Goal: Navigation & Orientation: Find specific page/section

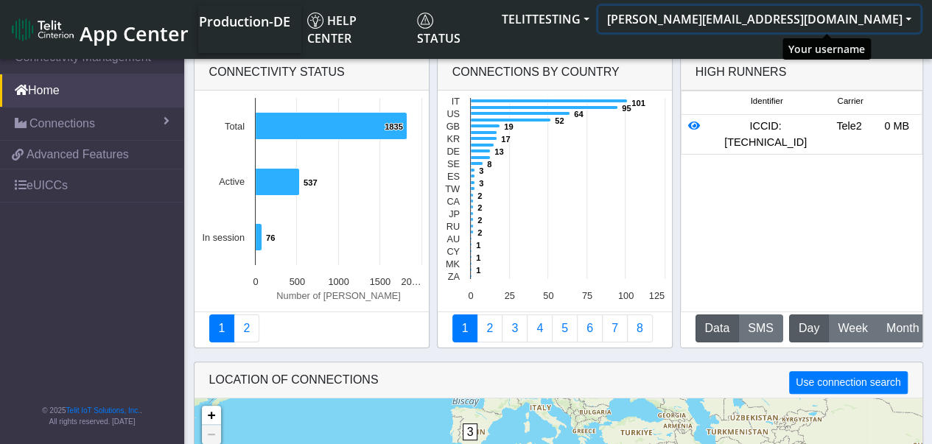
click at [912, 21] on button "[PERSON_NAME][EMAIL_ADDRESS][DOMAIN_NAME]" at bounding box center [759, 19] width 322 height 27
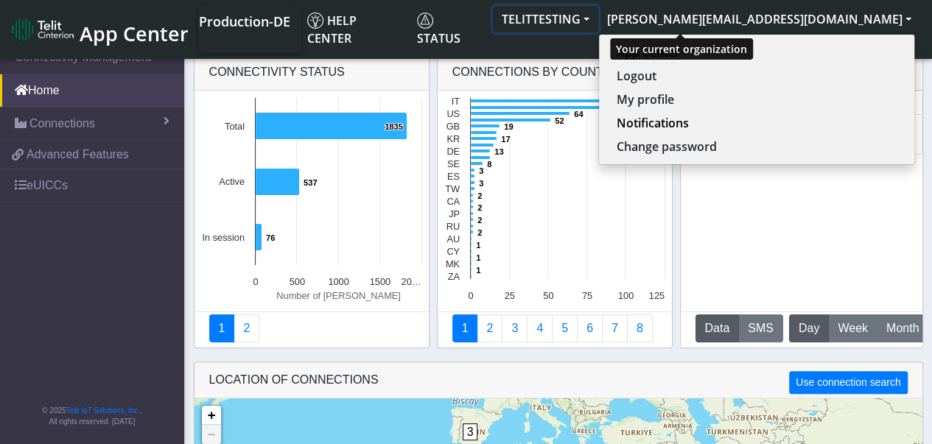
click at [598, 24] on button "TELITTESTING" at bounding box center [545, 19] width 105 height 27
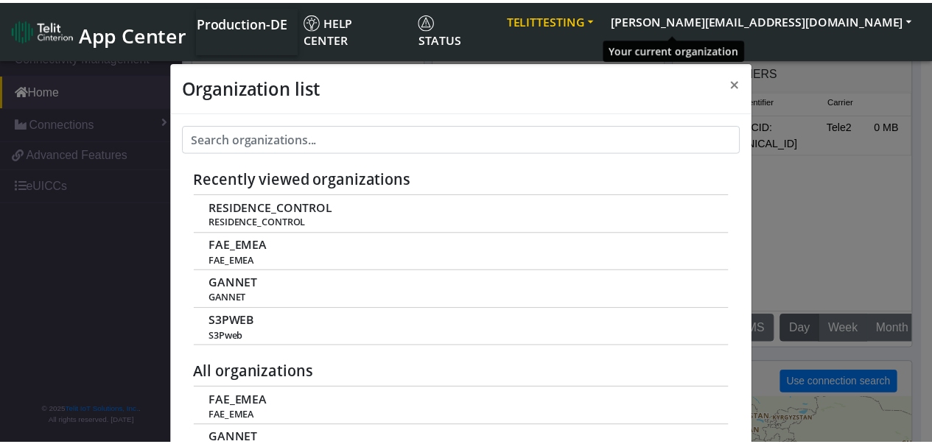
scroll to position [5, 0]
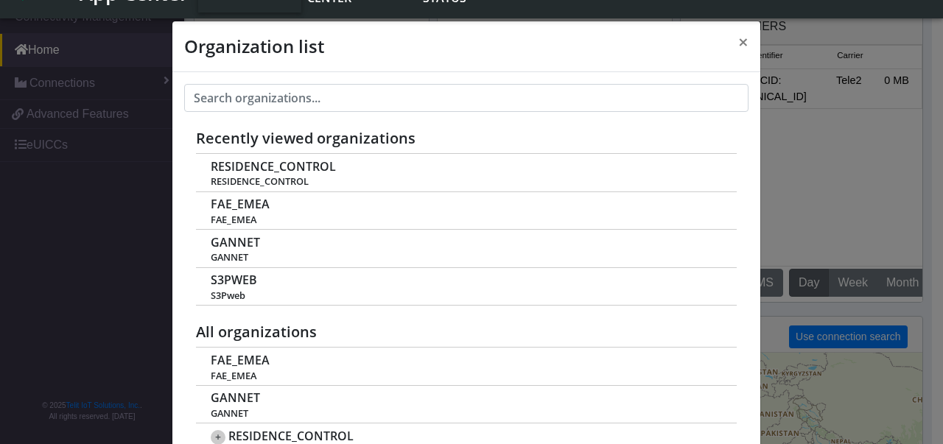
click at [870, 183] on div "Organization list × Recently viewed organizations RESIDENCE_CONTROL RESIDENCE_C…" at bounding box center [471, 222] width 943 height 444
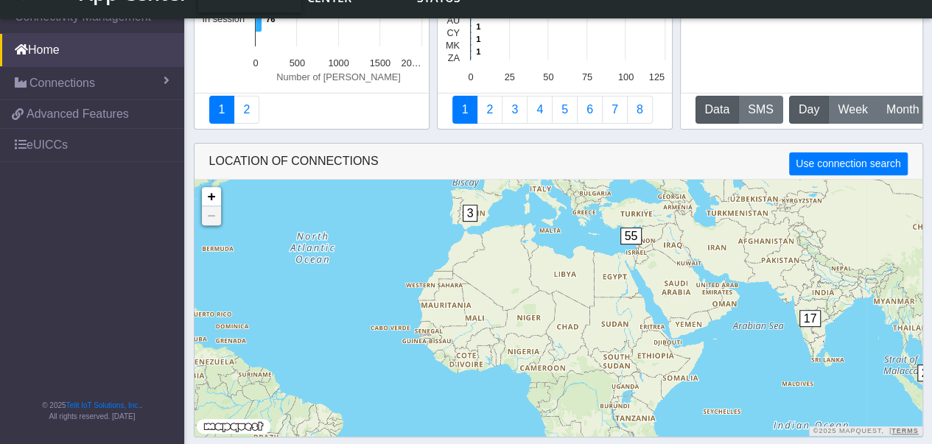
scroll to position [0, 0]
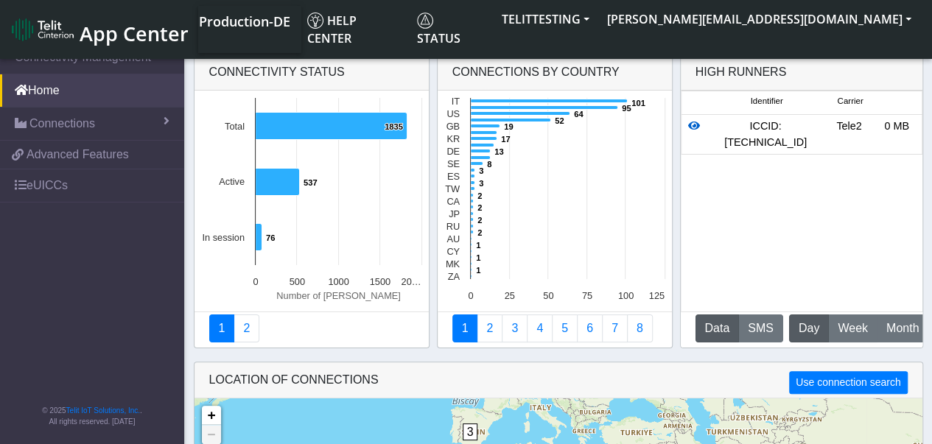
click at [692, 127] on icon at bounding box center [694, 126] width 12 height 10
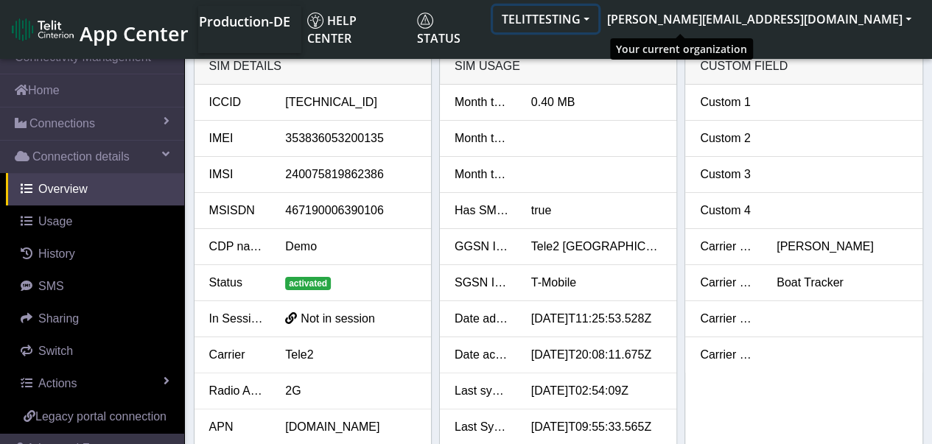
click at [598, 24] on button "TELITTESTING" at bounding box center [545, 19] width 105 height 27
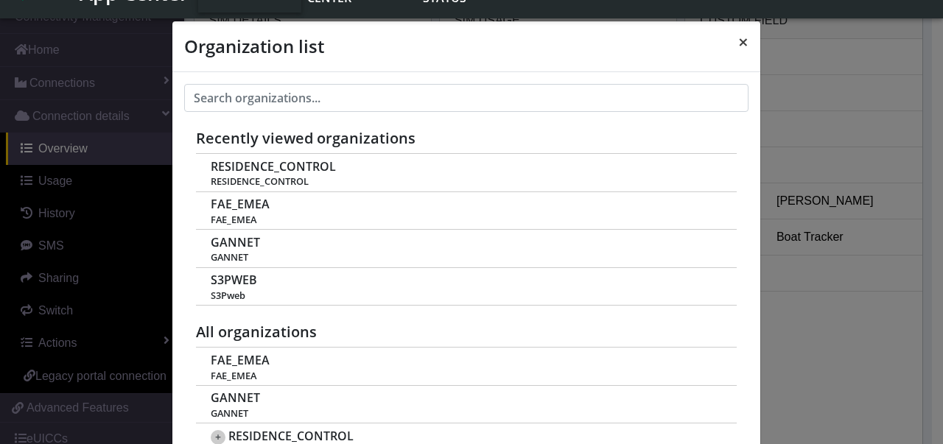
click at [734, 39] on button "×" at bounding box center [743, 41] width 34 height 41
